Goal: Task Accomplishment & Management: Manage account settings

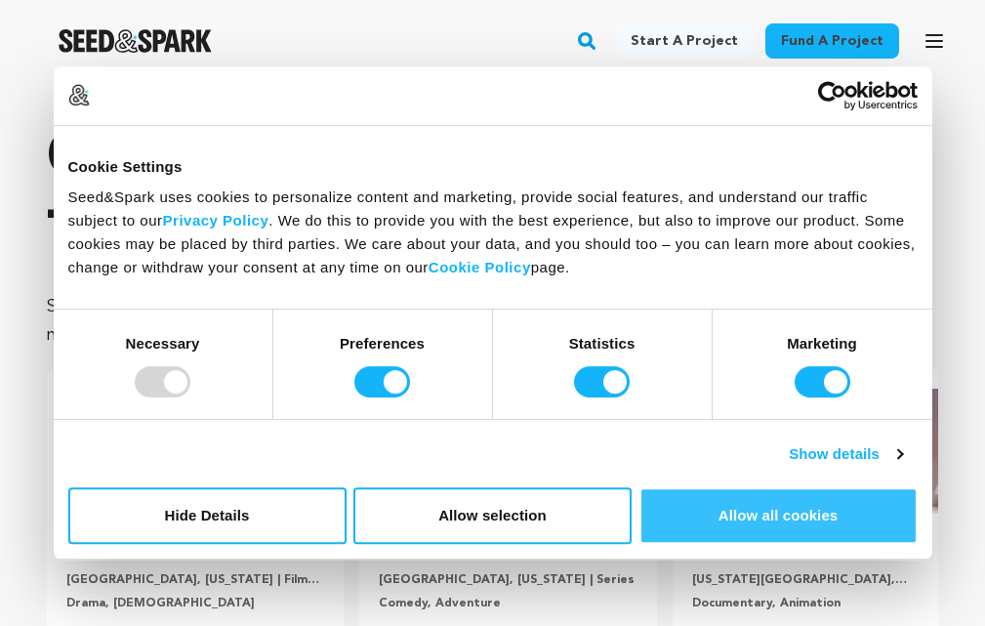
click at [836, 514] on button "Allow all cookies" at bounding box center [778, 515] width 278 height 57
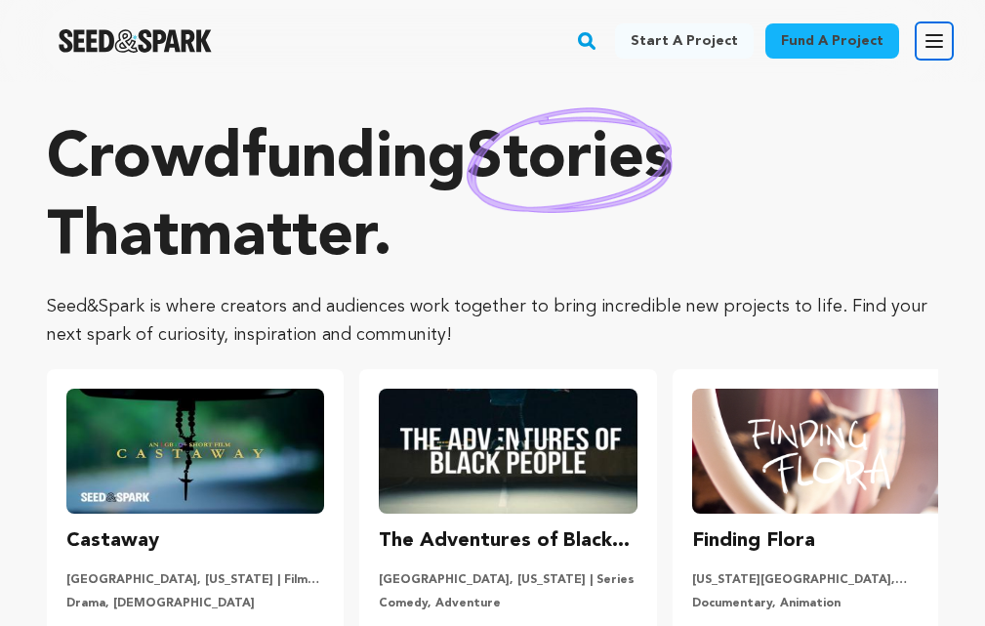
click at [932, 38] on icon "button" at bounding box center [934, 40] width 23 height 23
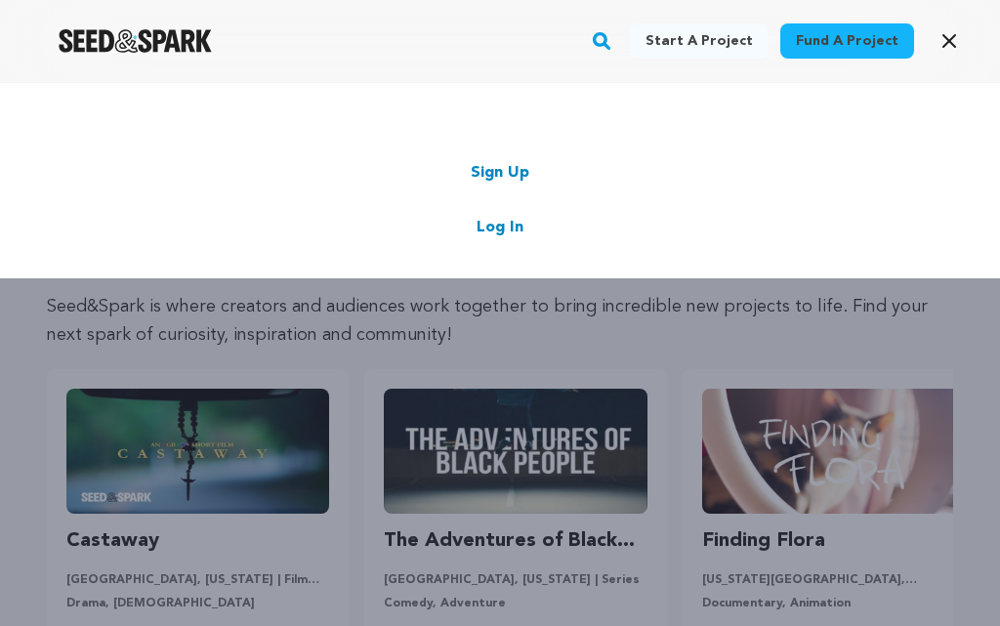
click at [489, 172] on link "Sign Up" at bounding box center [500, 172] width 59 height 23
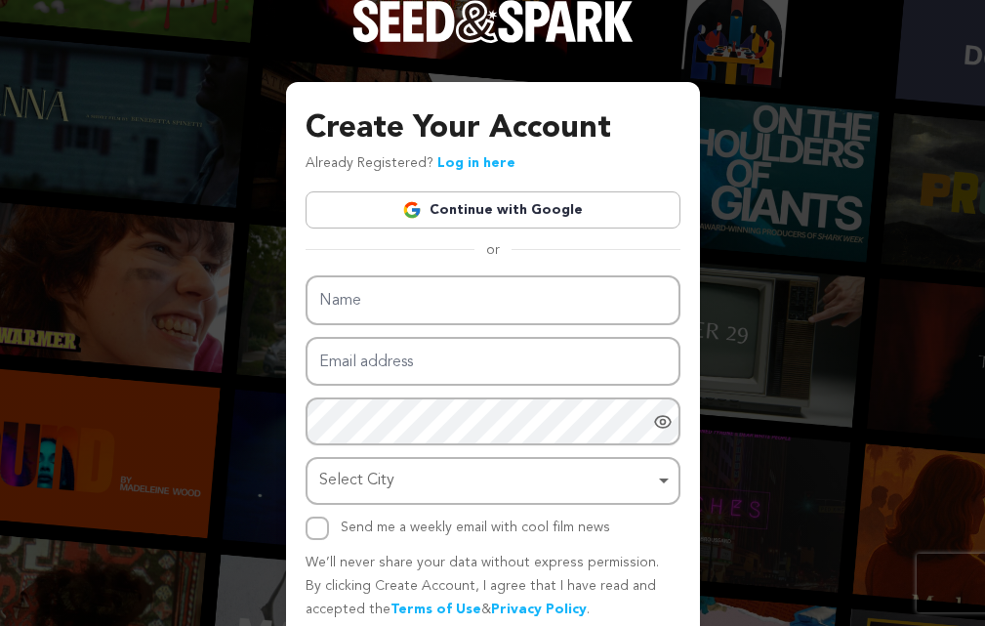
click at [490, 198] on link "Continue with Google" at bounding box center [493, 209] width 375 height 37
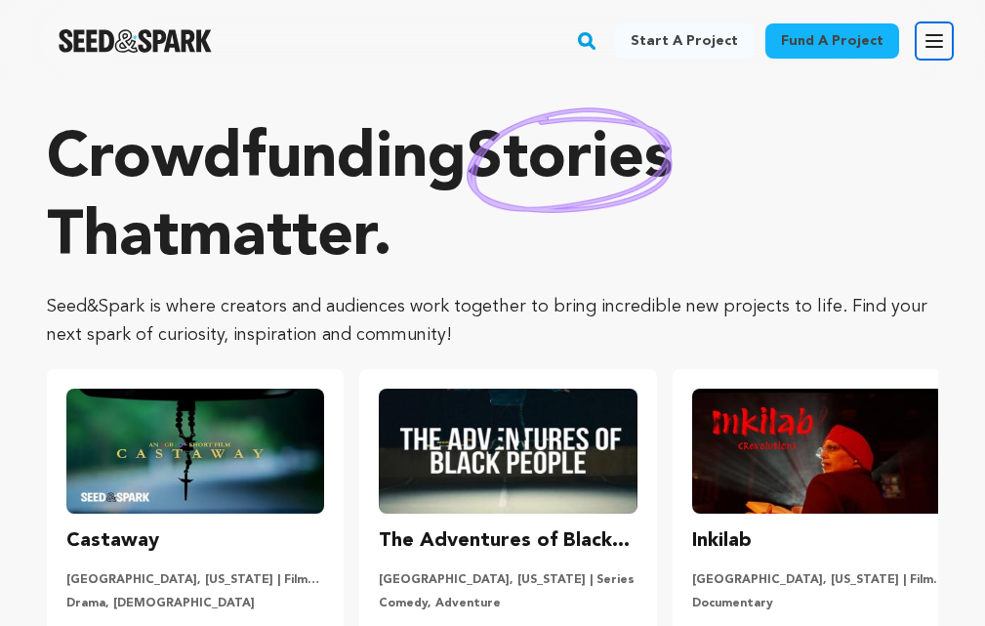
click at [941, 31] on icon "button" at bounding box center [934, 40] width 23 height 23
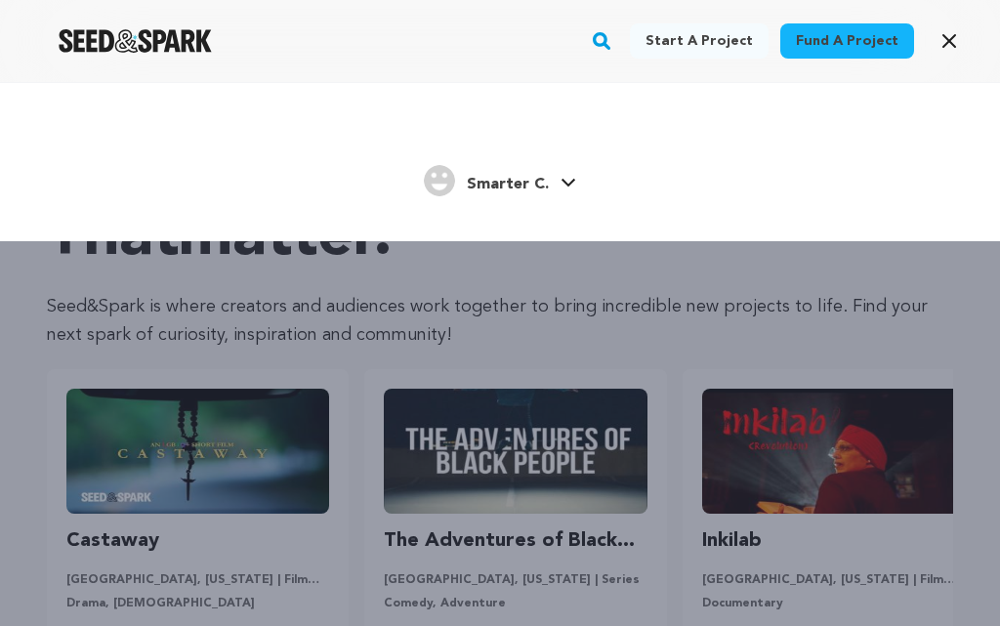
click at [512, 184] on span "Smarter C." at bounding box center [508, 185] width 82 height 16
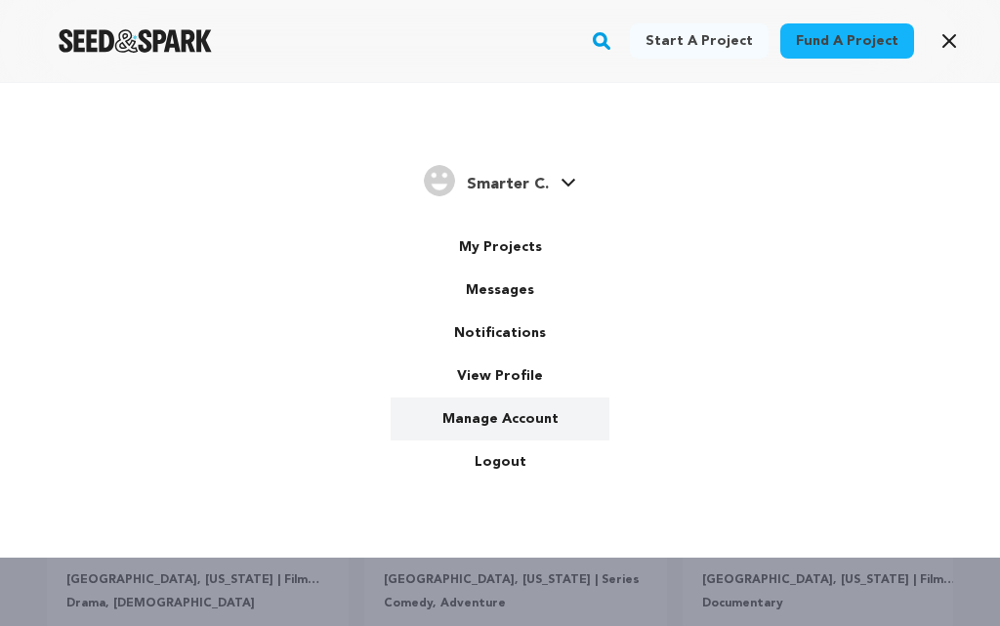
click at [518, 418] on link "Manage Account" at bounding box center [499, 418] width 219 height 43
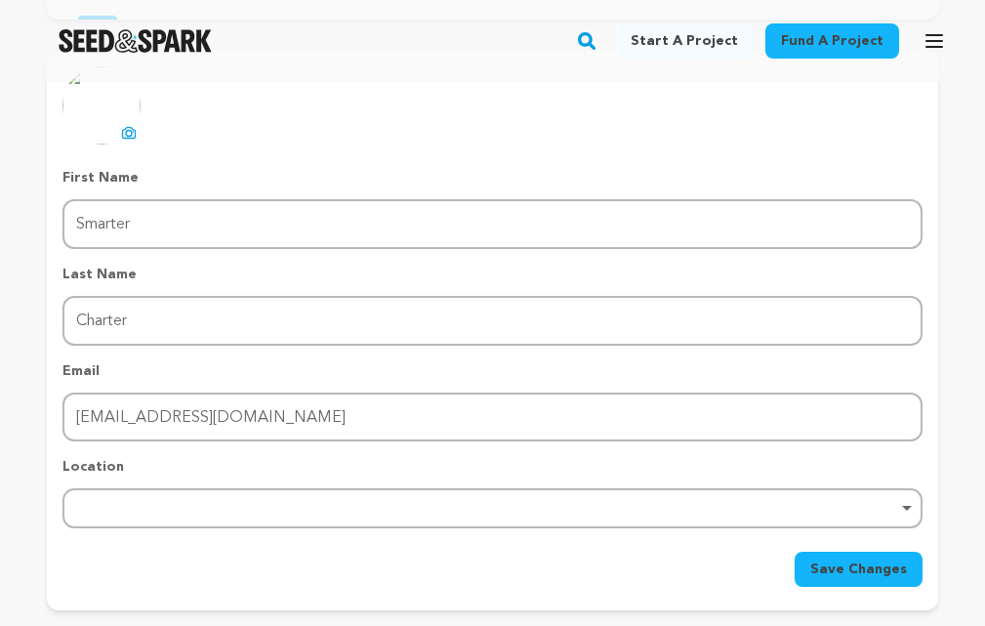
scroll to position [98, 0]
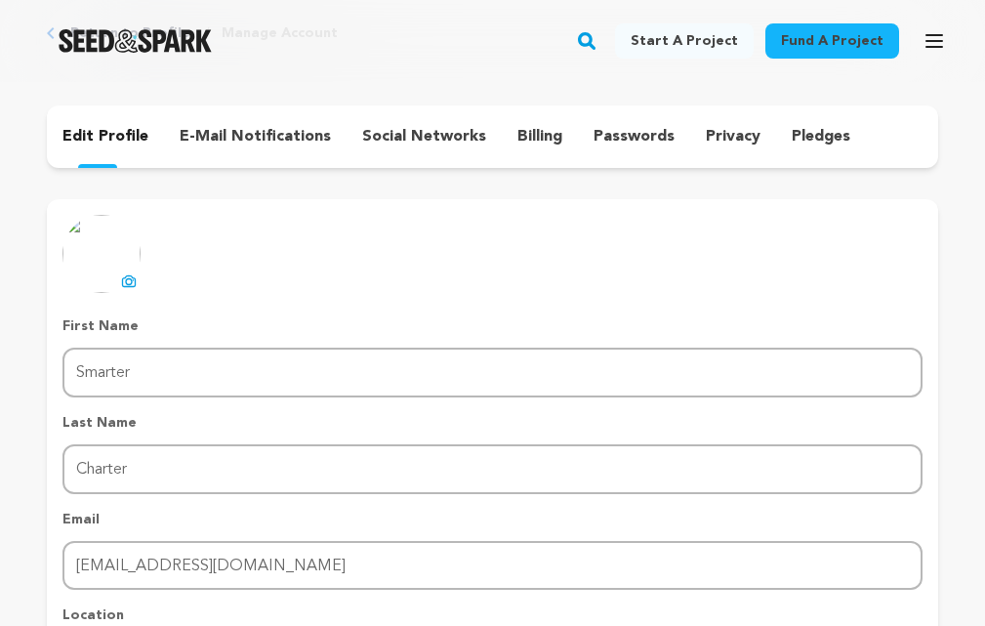
click at [131, 289] on button "uploading spinner upload profile image" at bounding box center [128, 280] width 23 height 23
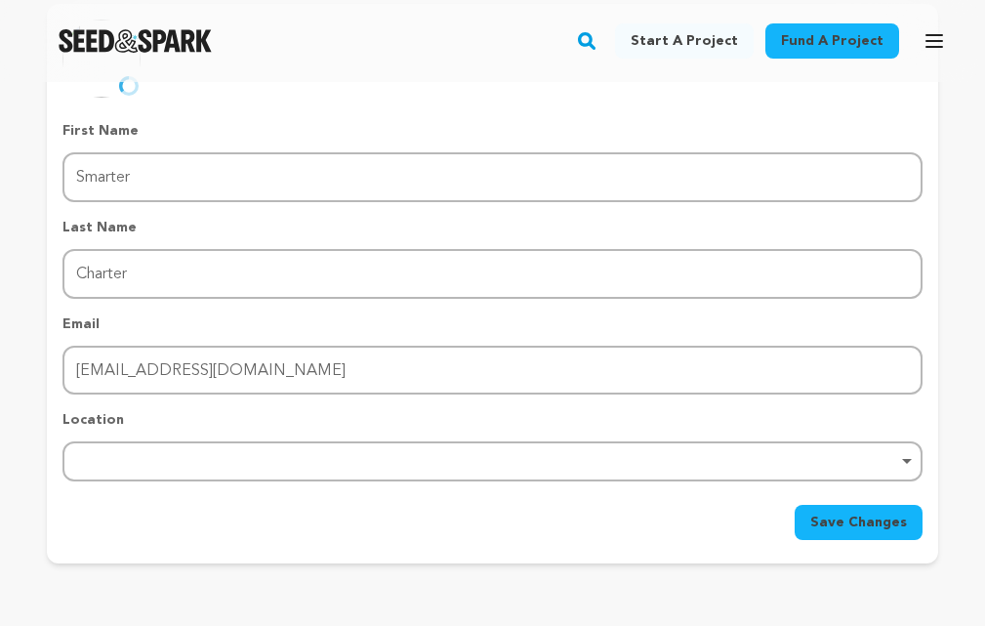
scroll to position [390, 0]
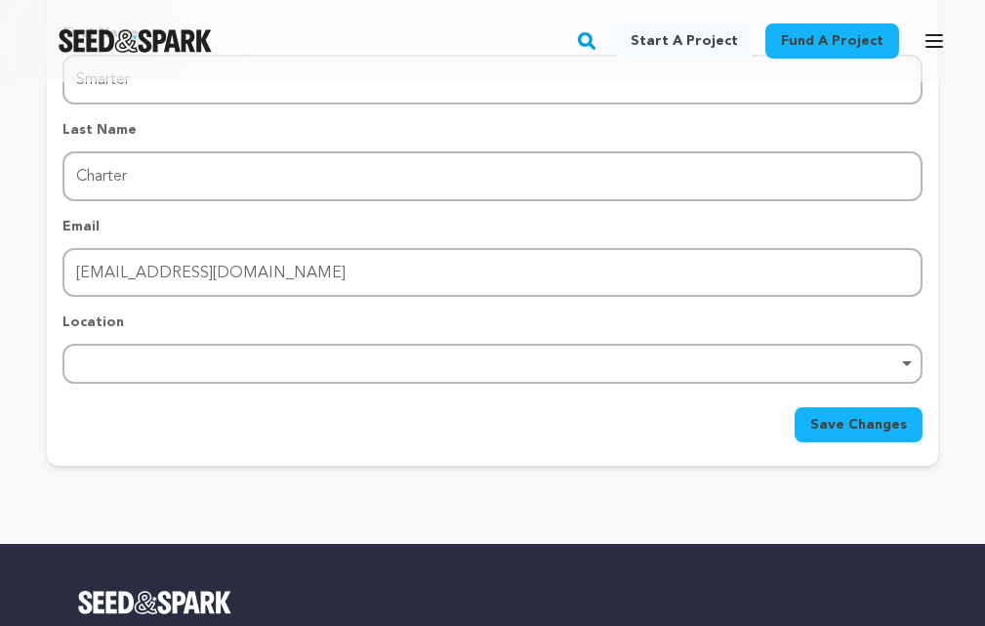
click at [205, 360] on div "Remove item" at bounding box center [492, 363] width 841 height 8
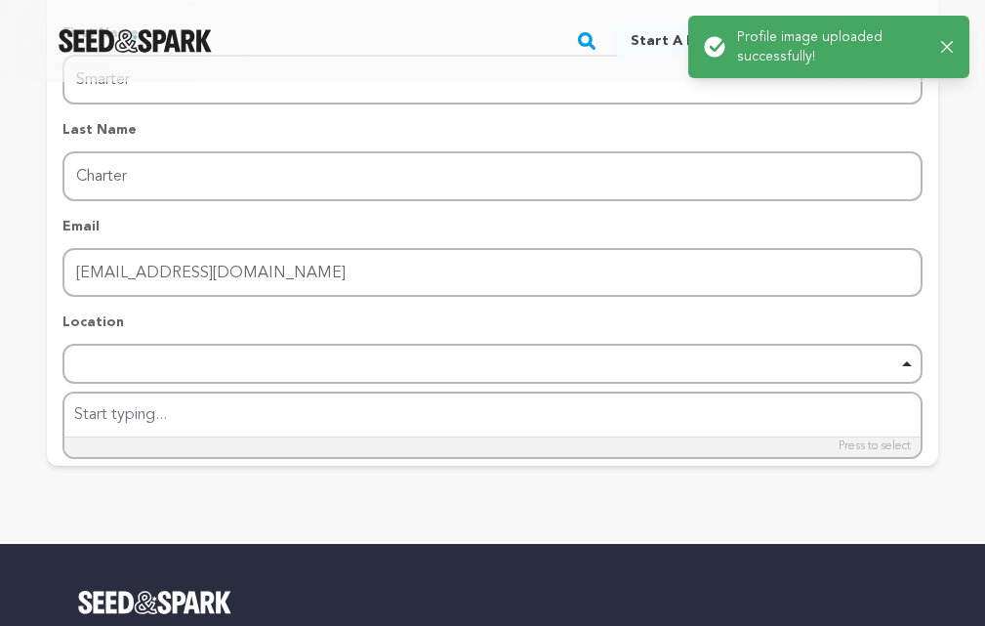
scroll to position [0, 0]
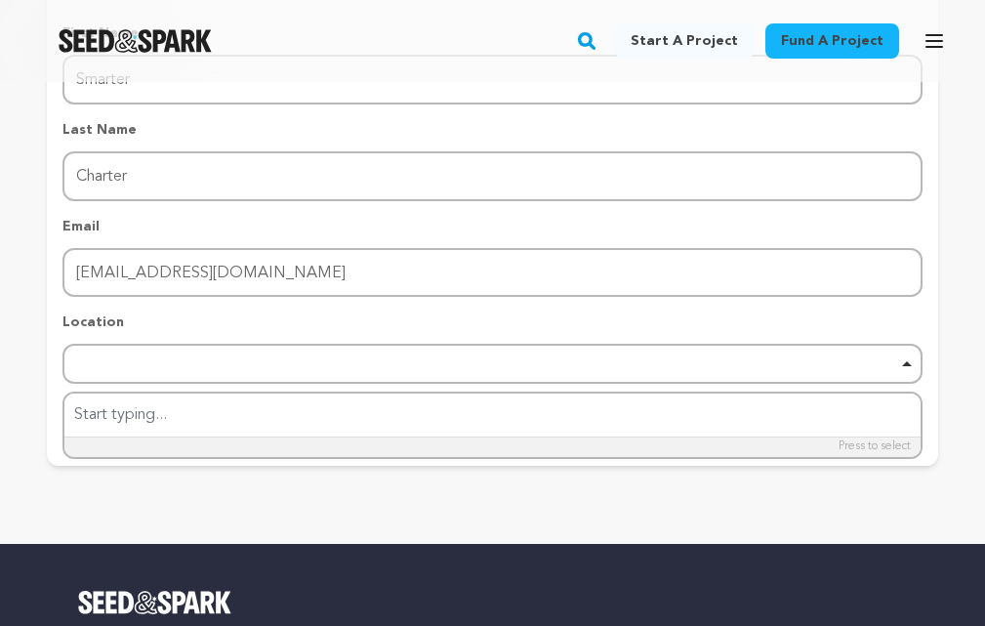
click at [184, 366] on div "Remove item" at bounding box center [492, 363] width 841 height 8
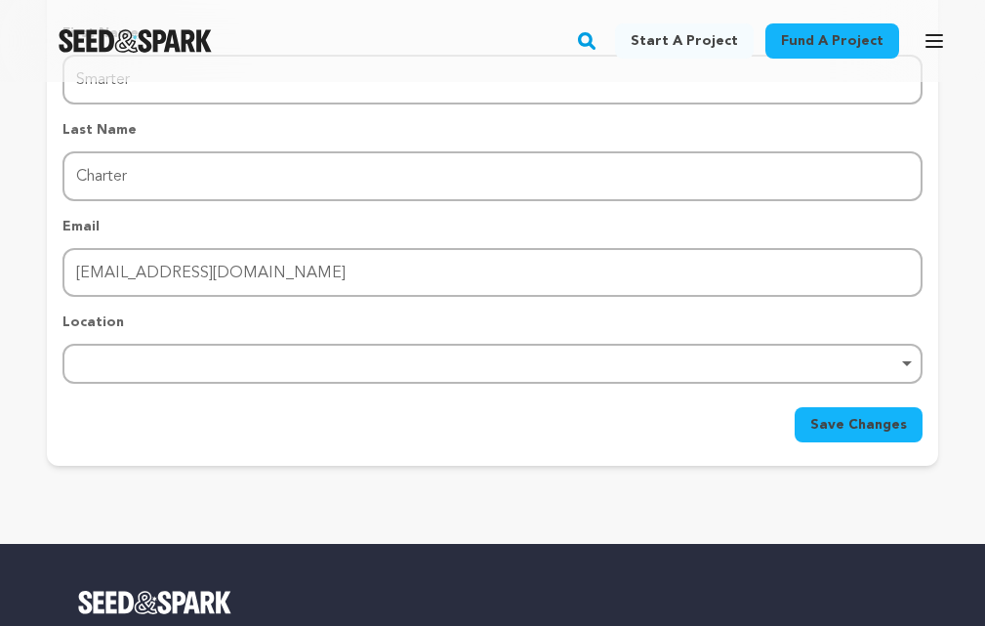
click at [181, 361] on div "Remove item" at bounding box center [492, 364] width 860 height 40
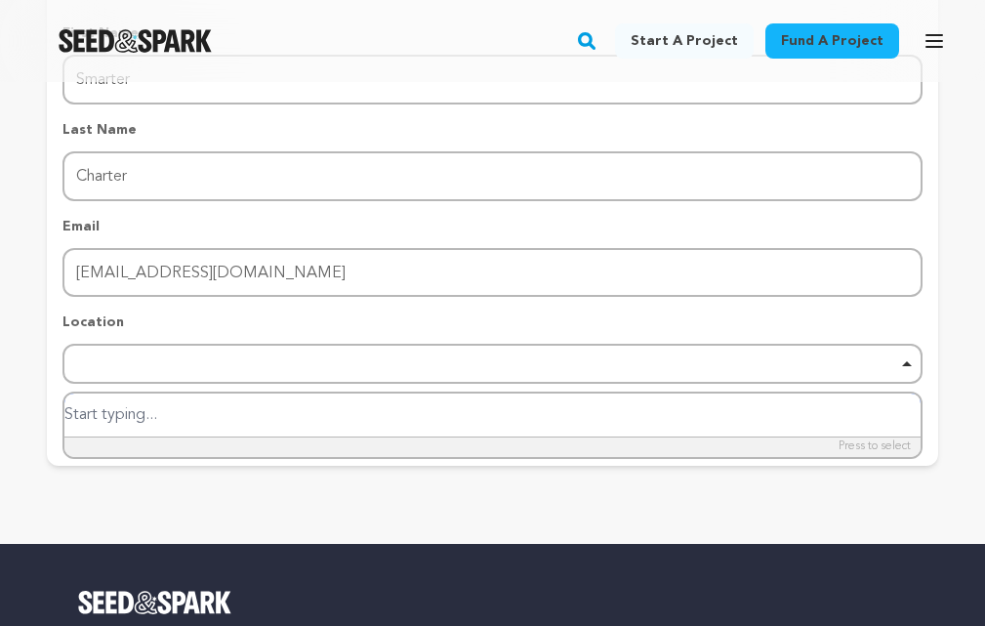
click at [166, 409] on input "search" at bounding box center [492, 415] width 856 height 44
paste input "6100 Redhook Qtrs C3-6 St Thomas, USVI 00802"
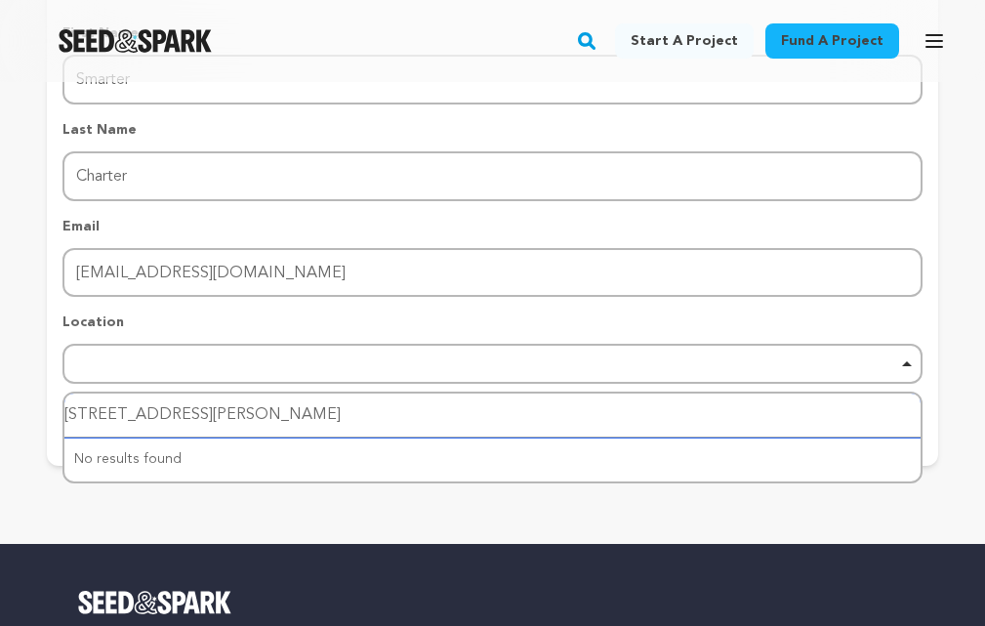
click at [0, 424] on div "Return to Profile Manage Account edit profile e-mail notifications social netwo…" at bounding box center [492, 102] width 985 height 821
type input "6100 Redhook Qtrs C3-6 St Thomas, USVI 00802"
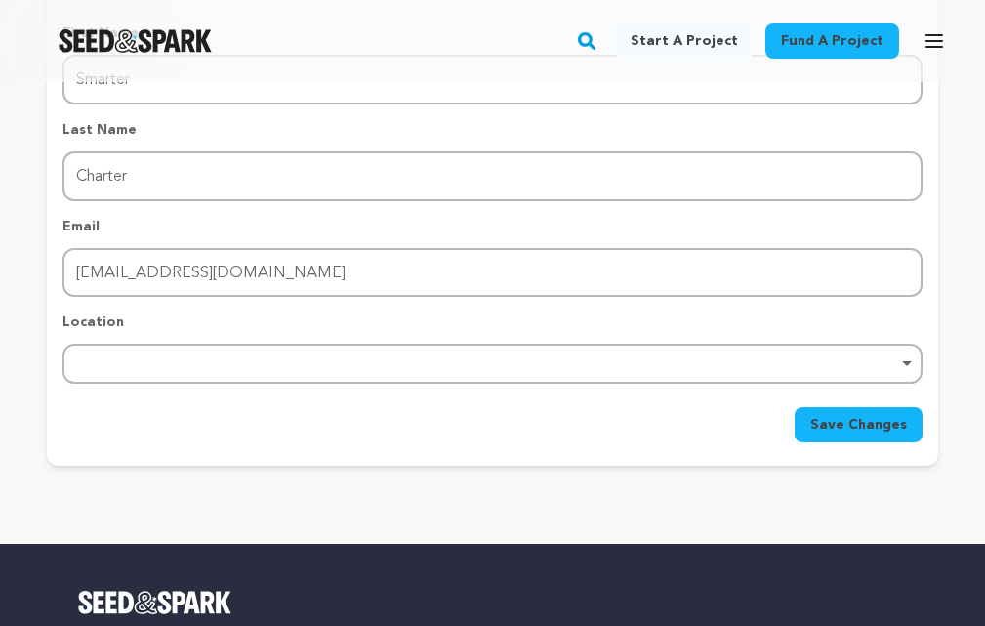
click at [76, 399] on form "First Name First Name Smarter Last Name Last Name Charter Email Email chartersm…" at bounding box center [492, 232] width 860 height 419
click at [182, 382] on div "Remove item 6100 Redhook Qtrs C3-6 St Thomas, USVI 00802 No results found" at bounding box center [492, 364] width 860 height 40
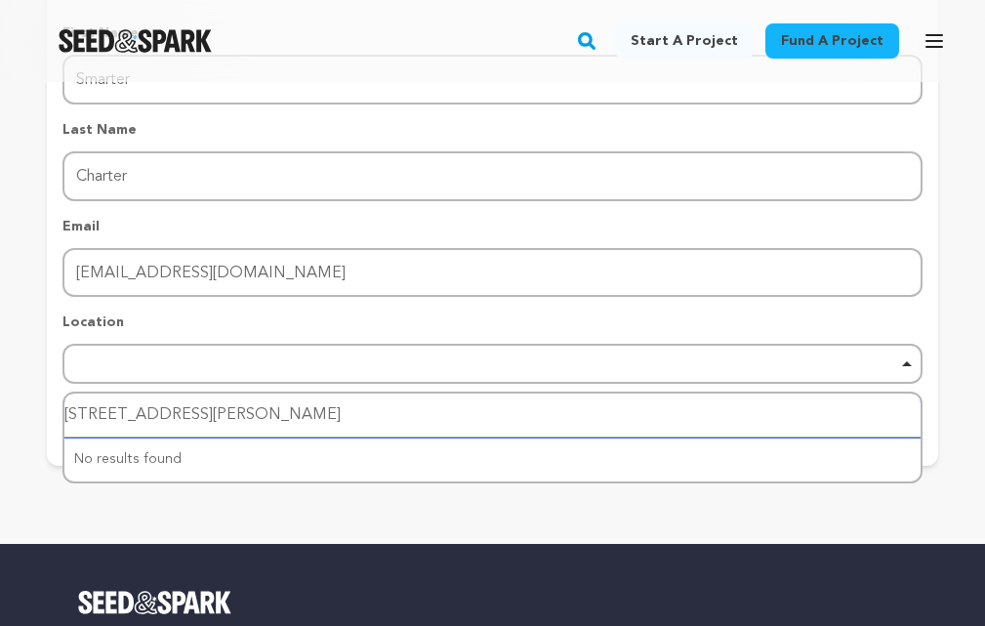
click at [434, 406] on input "6100 Redhook Qtrs C3-6 St Thomas, USVI 00802" at bounding box center [492, 415] width 856 height 44
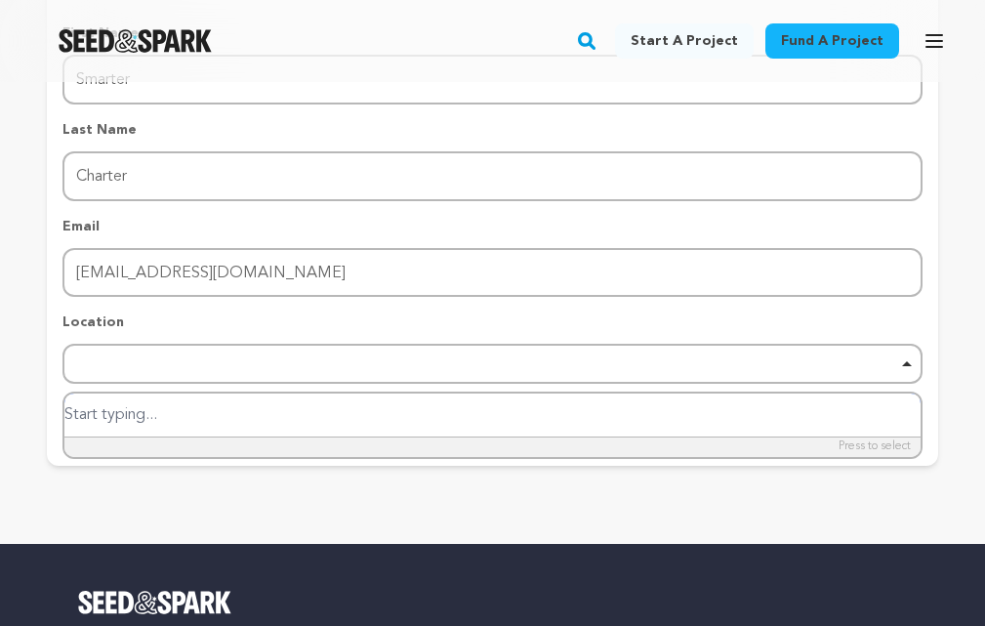
click at [216, 411] on input "search" at bounding box center [492, 415] width 856 height 44
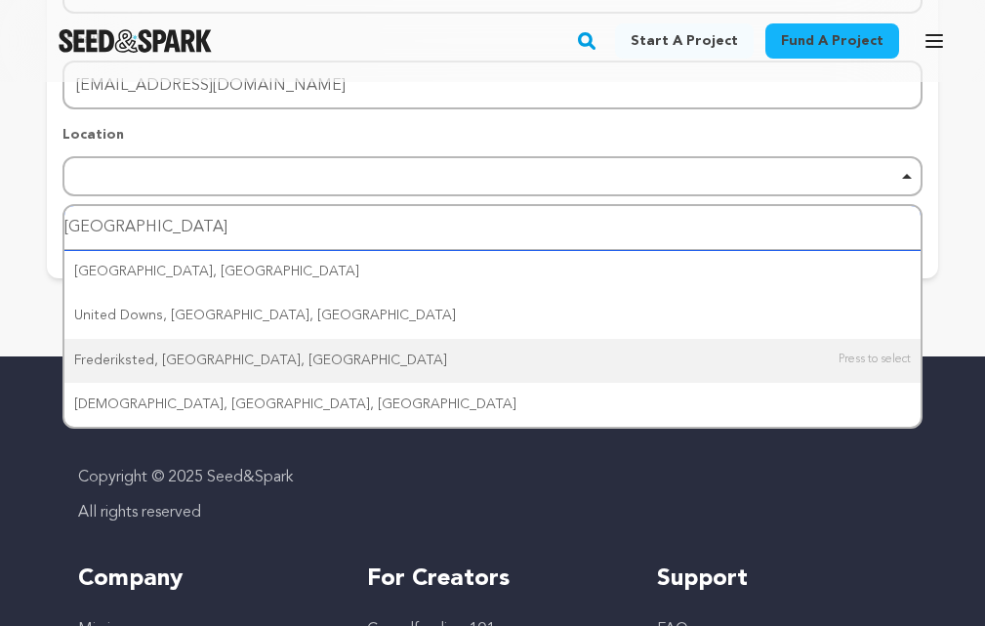
scroll to position [586, 0]
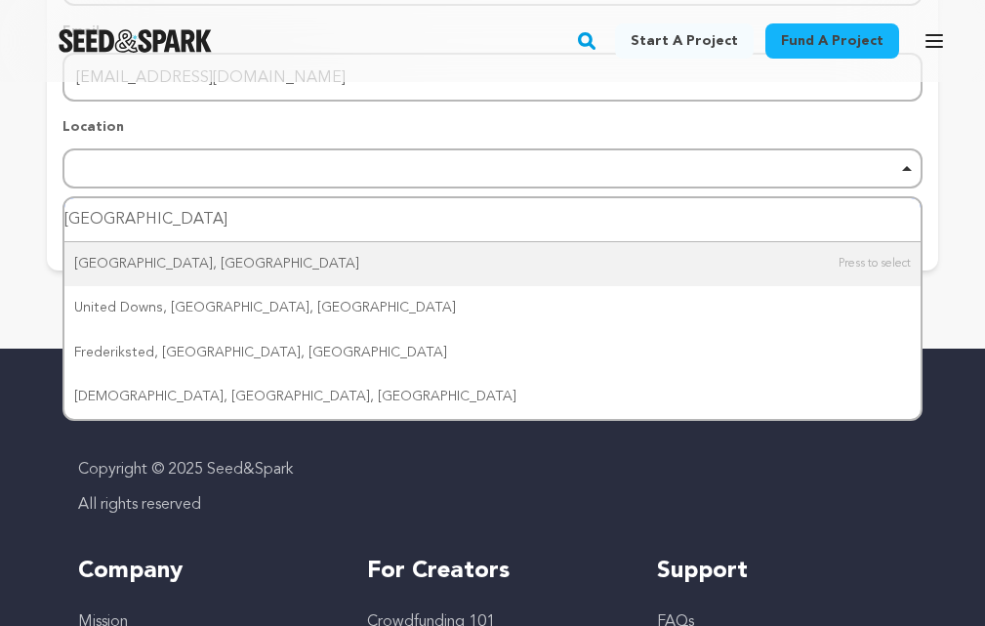
click at [167, 219] on input "United States" at bounding box center [492, 220] width 856 height 44
drag, startPoint x: 209, startPoint y: 219, endPoint x: 74, endPoint y: 226, distance: 134.9
type input "United States"
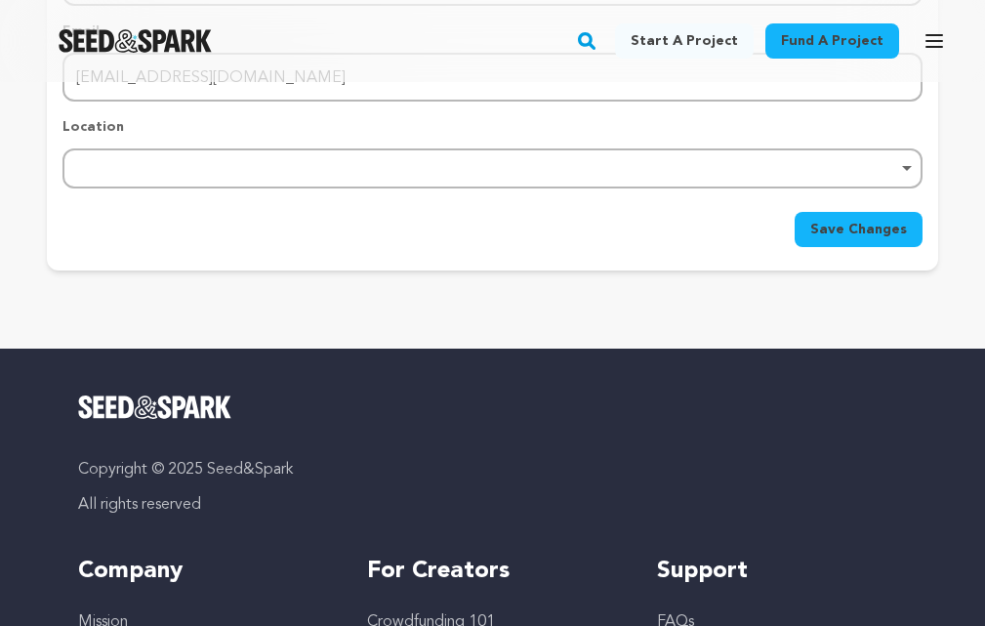
click at [871, 216] on button "Save Changes" at bounding box center [859, 229] width 128 height 35
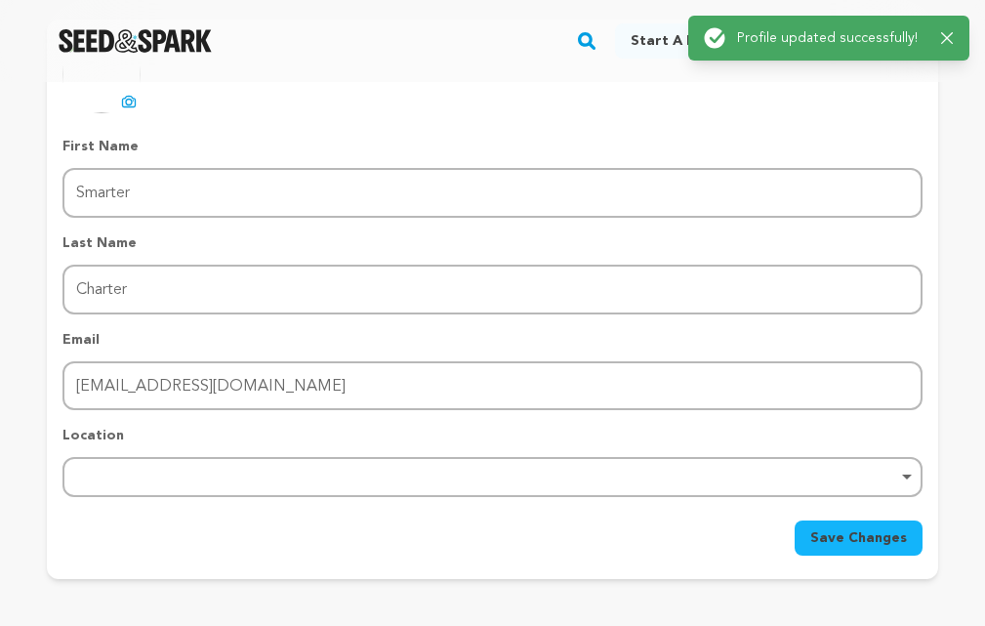
scroll to position [98, 0]
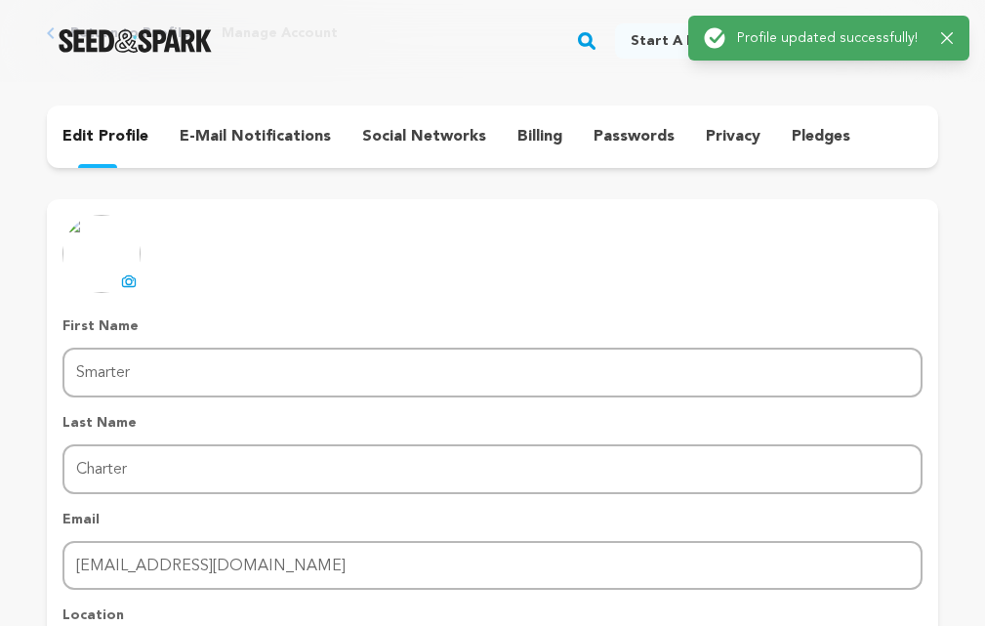
click at [274, 146] on p "e-mail notifications" at bounding box center [255, 136] width 151 height 23
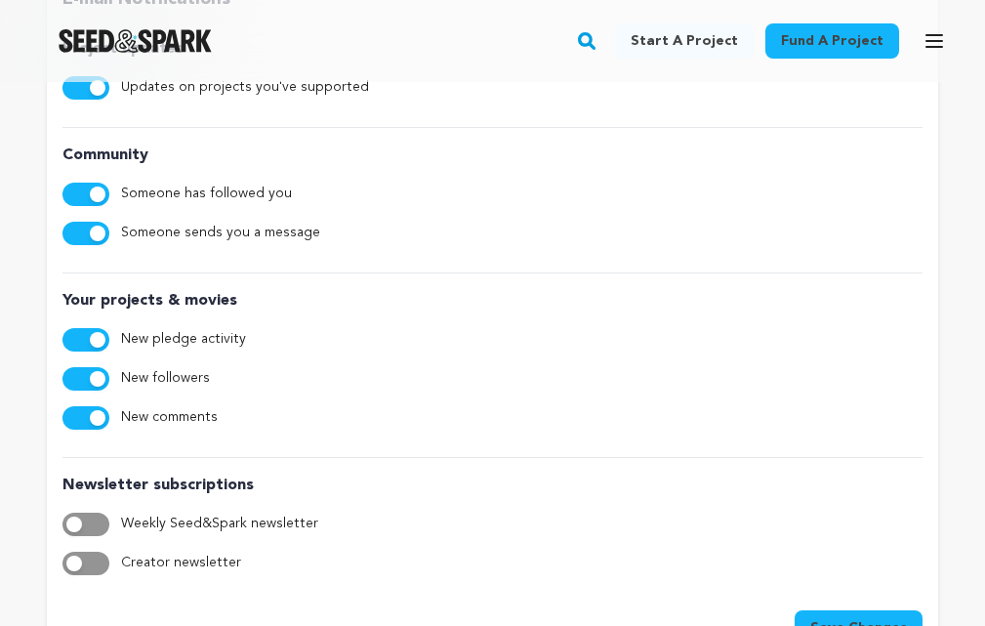
scroll to position [98, 0]
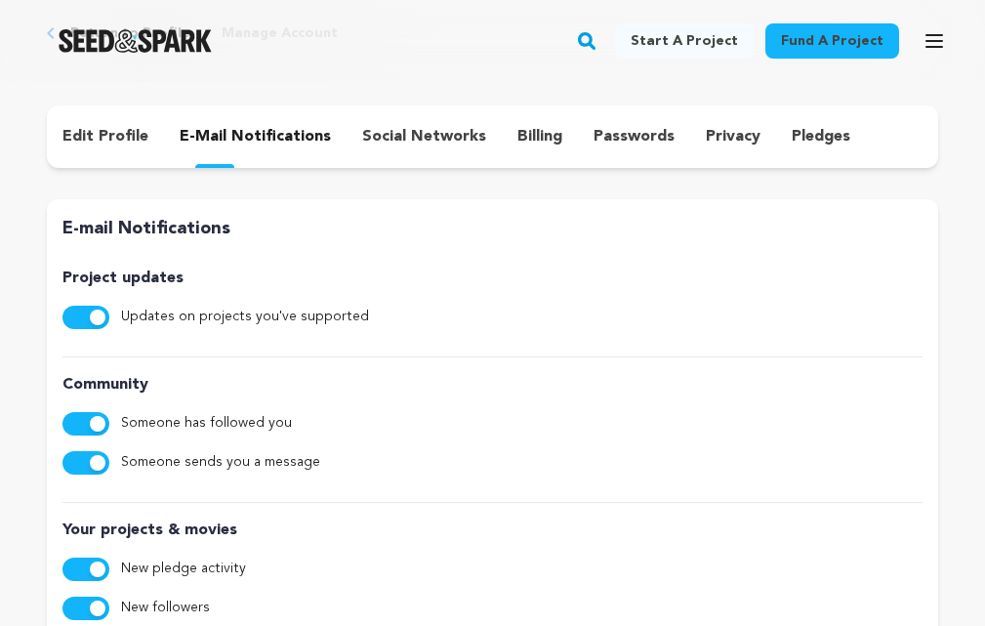
click at [422, 135] on p "social networks" at bounding box center [424, 136] width 124 height 23
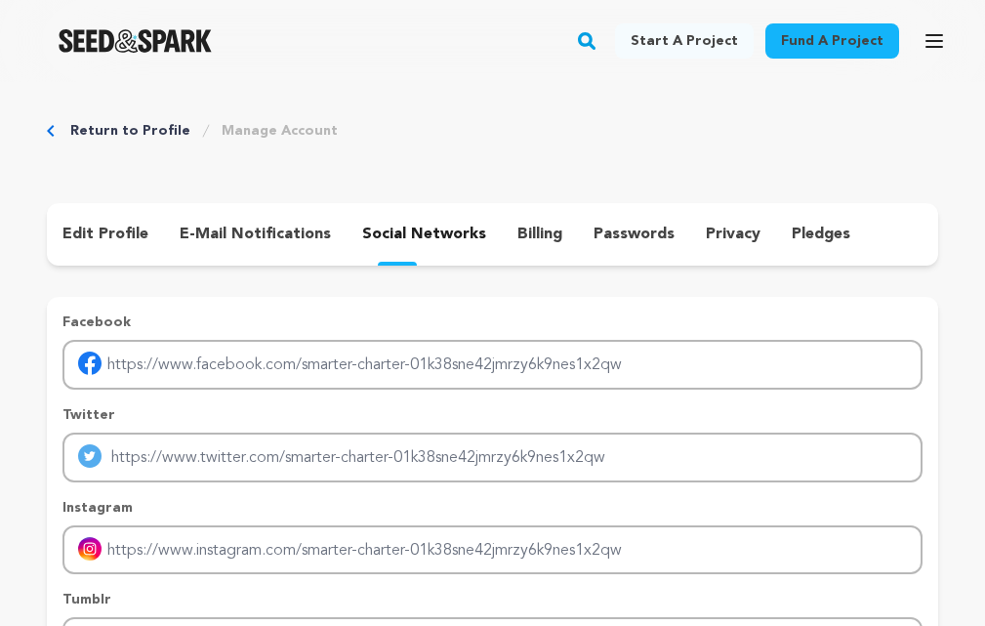
click at [521, 233] on p "billing" at bounding box center [539, 234] width 45 height 23
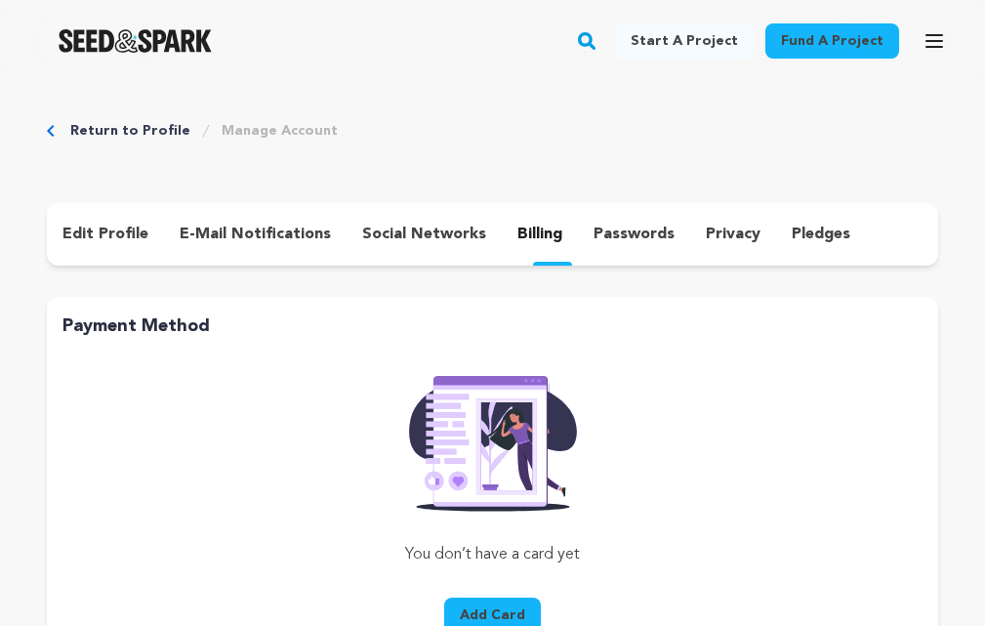
click at [615, 231] on p "passwords" at bounding box center [634, 234] width 81 height 23
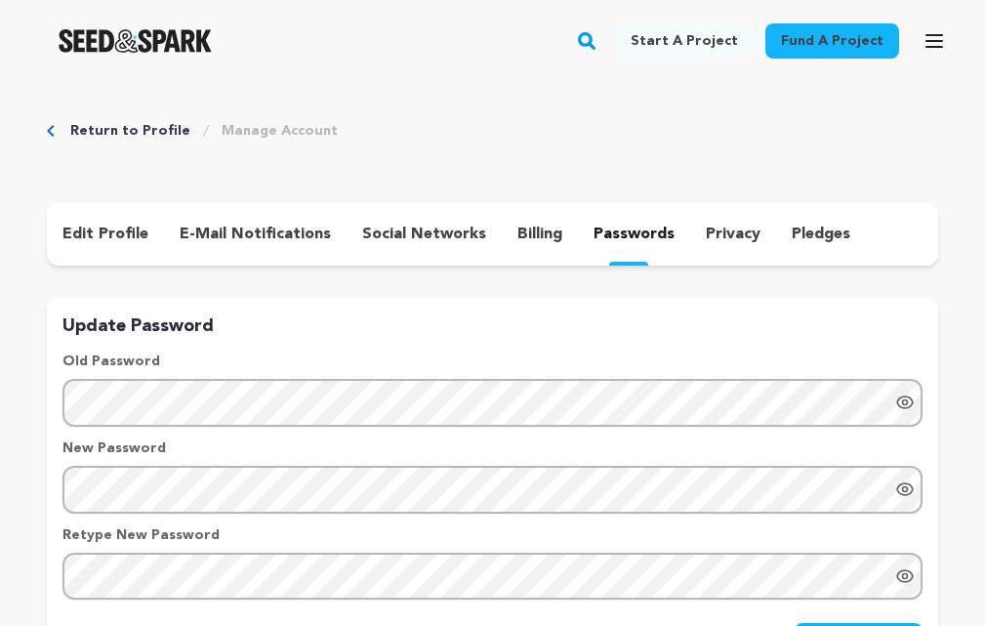
click at [716, 229] on p "privacy" at bounding box center [733, 234] width 55 height 23
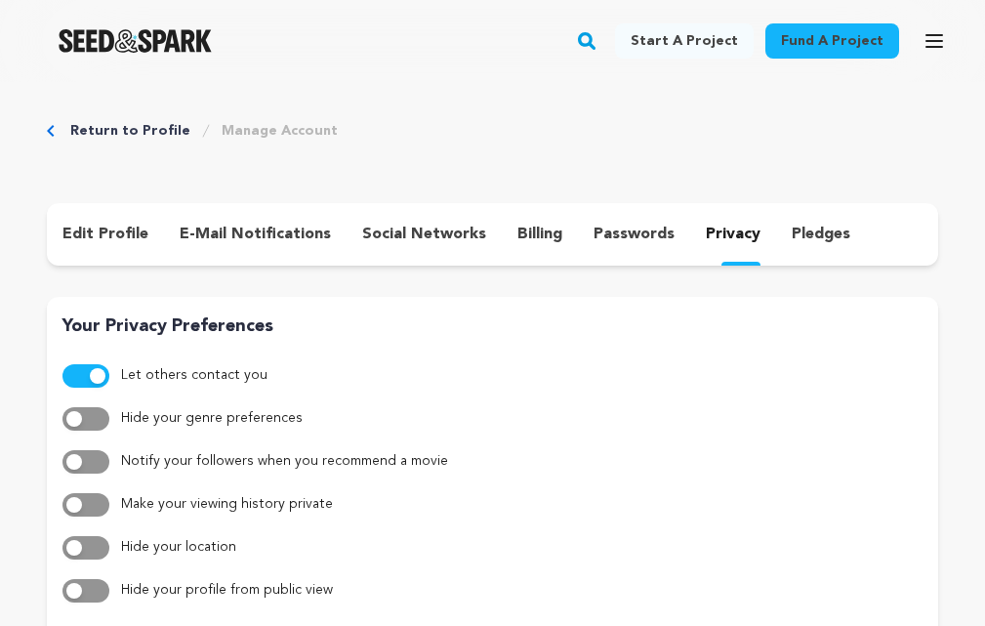
click at [554, 234] on div "billing" at bounding box center [540, 234] width 76 height 31
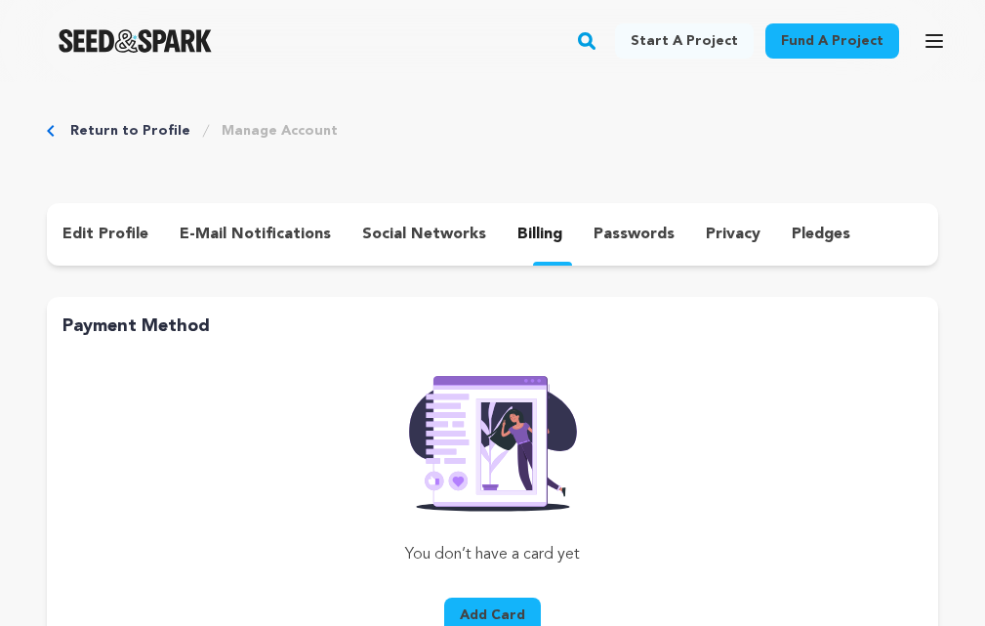
click at [605, 235] on p "passwords" at bounding box center [634, 234] width 81 height 23
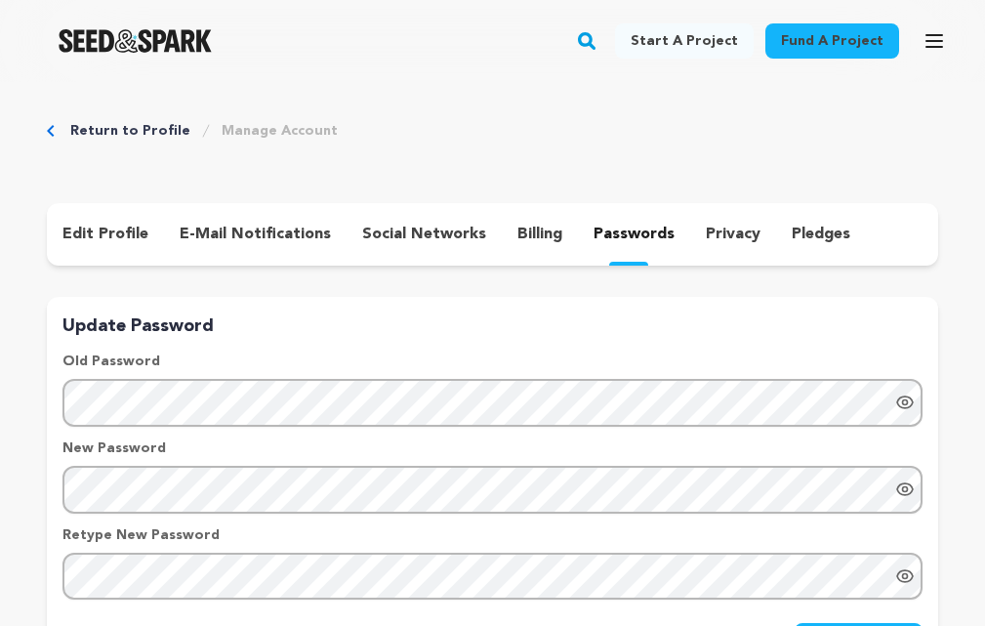
click at [772, 254] on div "edit profile e-mail notifications social networks billing passwords privacy ple…" at bounding box center [492, 234] width 891 height 62
click at [706, 240] on p "privacy" at bounding box center [733, 234] width 55 height 23
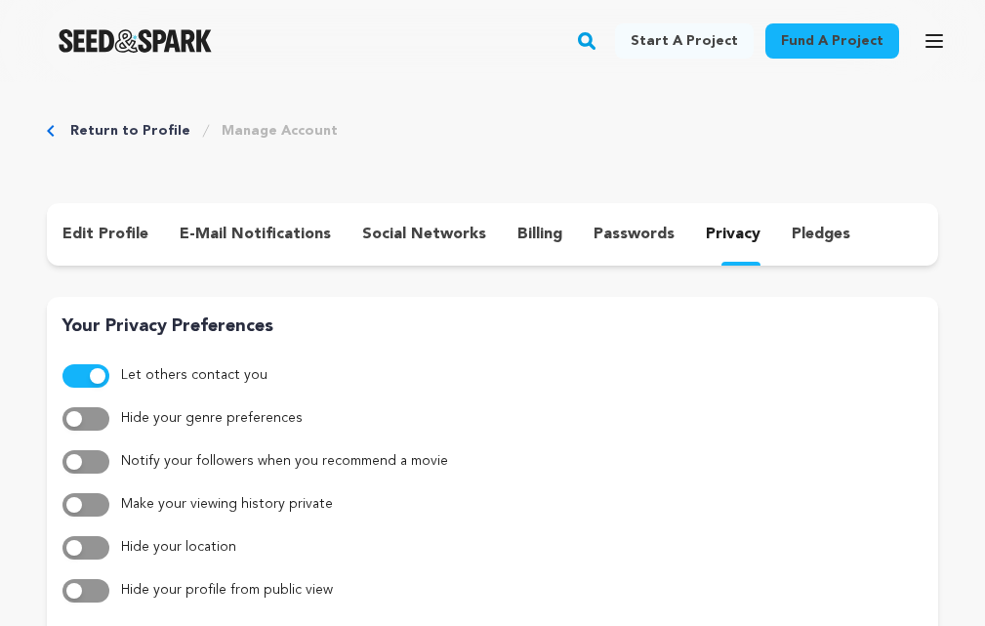
click at [794, 235] on p "pledges" at bounding box center [821, 234] width 59 height 23
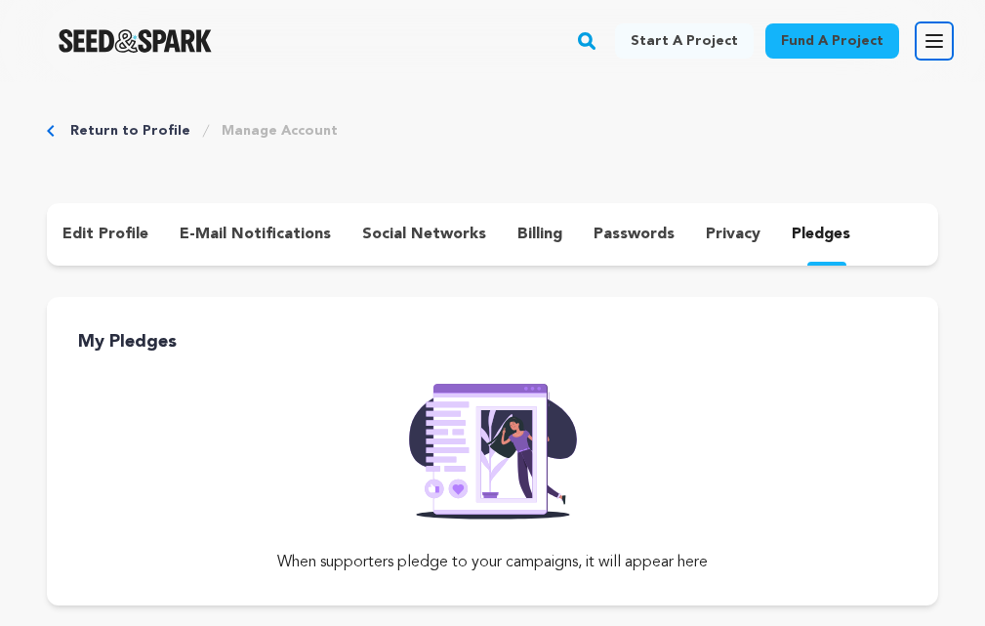
click at [915, 47] on button "Open main menu" at bounding box center [934, 40] width 39 height 39
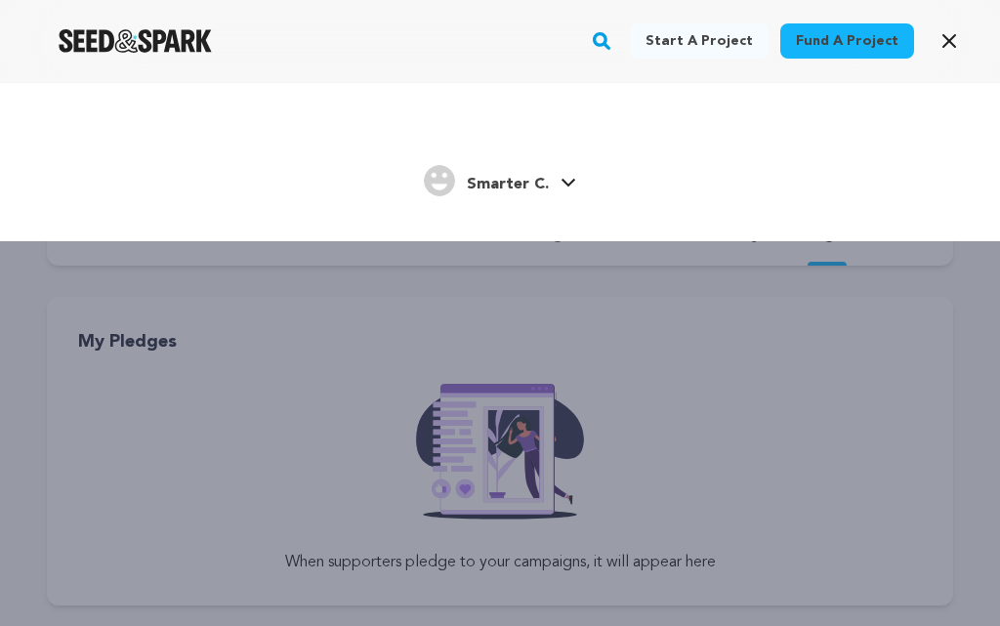
click at [448, 193] on img "Smarter C.'s Profile" at bounding box center [439, 180] width 31 height 31
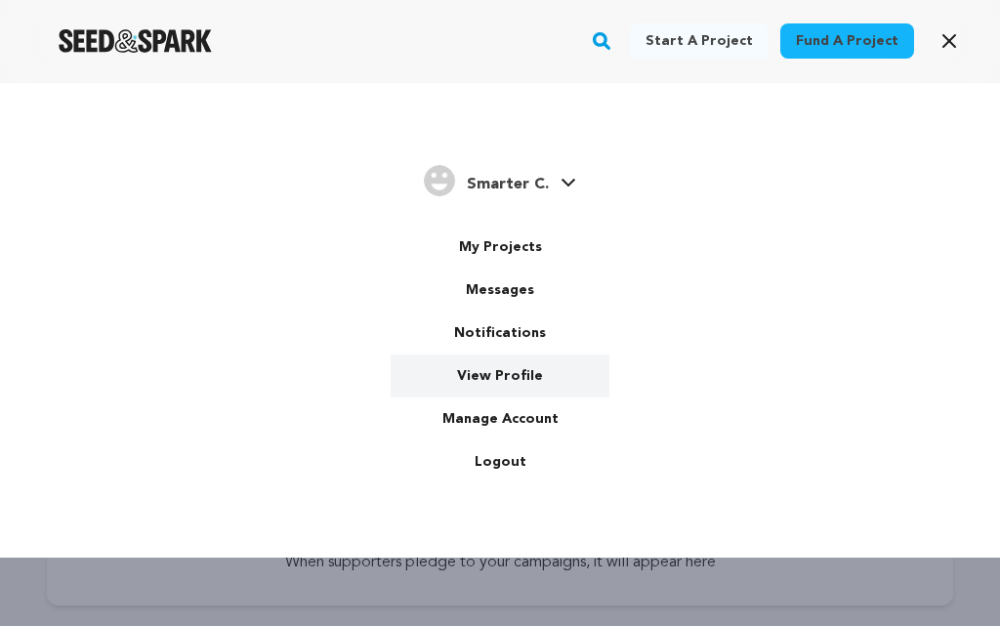
click at [510, 371] on link "View Profile" at bounding box center [499, 375] width 219 height 43
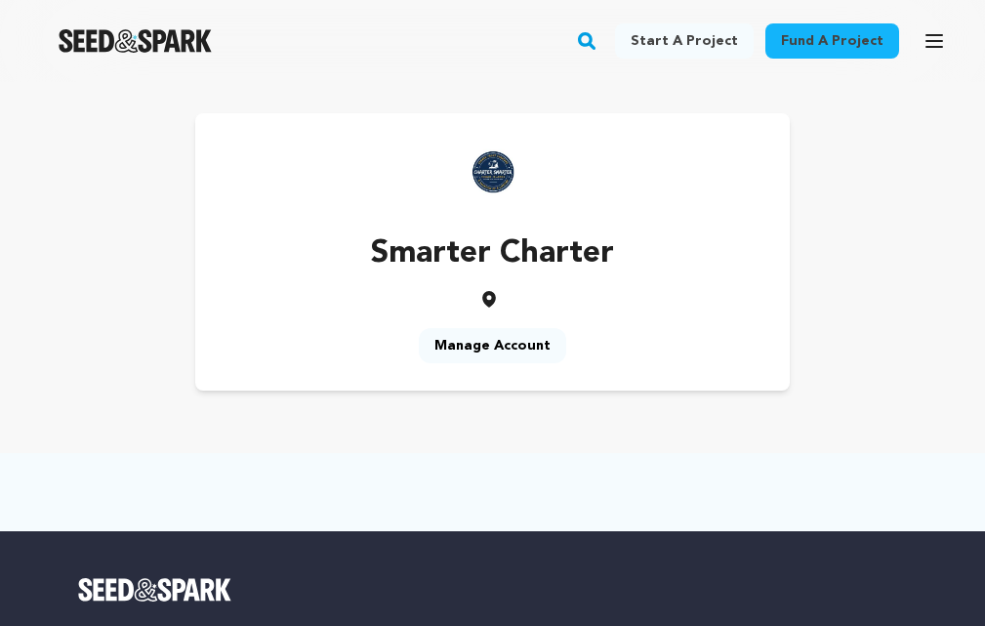
click at [523, 344] on link "Manage Account" at bounding box center [492, 345] width 147 height 35
